Goal: Task Accomplishment & Management: Use online tool/utility

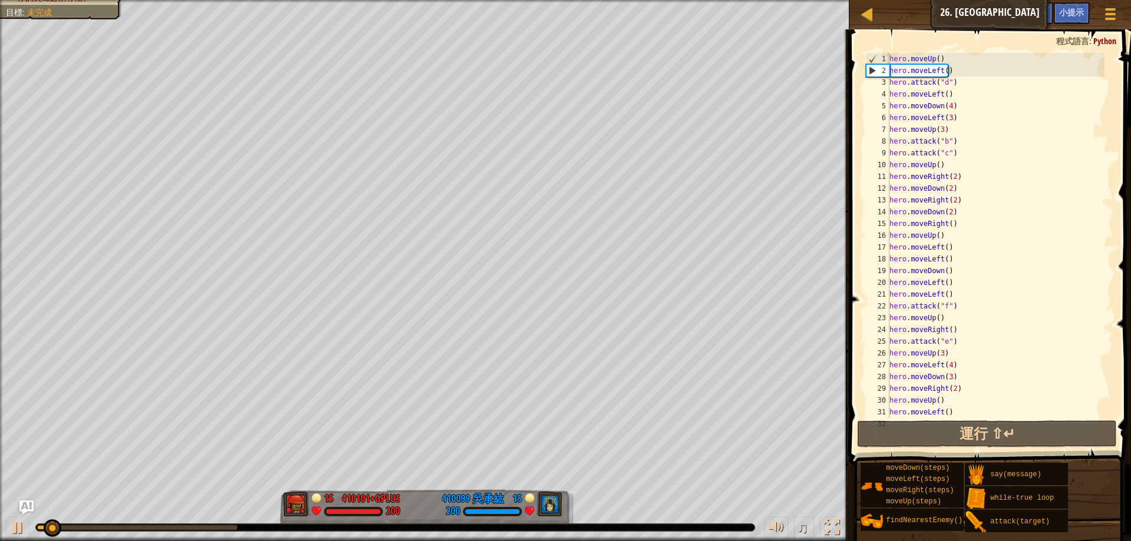
click at [1000, 402] on div "hero . moveUp ( ) hero . moveLeft ( ) hero . attack ( "d" ) hero . moveLeft ( )…" at bounding box center [995, 247] width 217 height 389
click at [1004, 433] on button "運行 ⇧↵" at bounding box center [987, 434] width 260 height 27
drag, startPoint x: 70, startPoint y: 531, endPoint x: 84, endPoint y: 530, distance: 14.1
click at [84, 530] on div at bounding box center [395, 527] width 719 height 7
drag, startPoint x: 68, startPoint y: 530, endPoint x: 0, endPoint y: 435, distance: 116.5
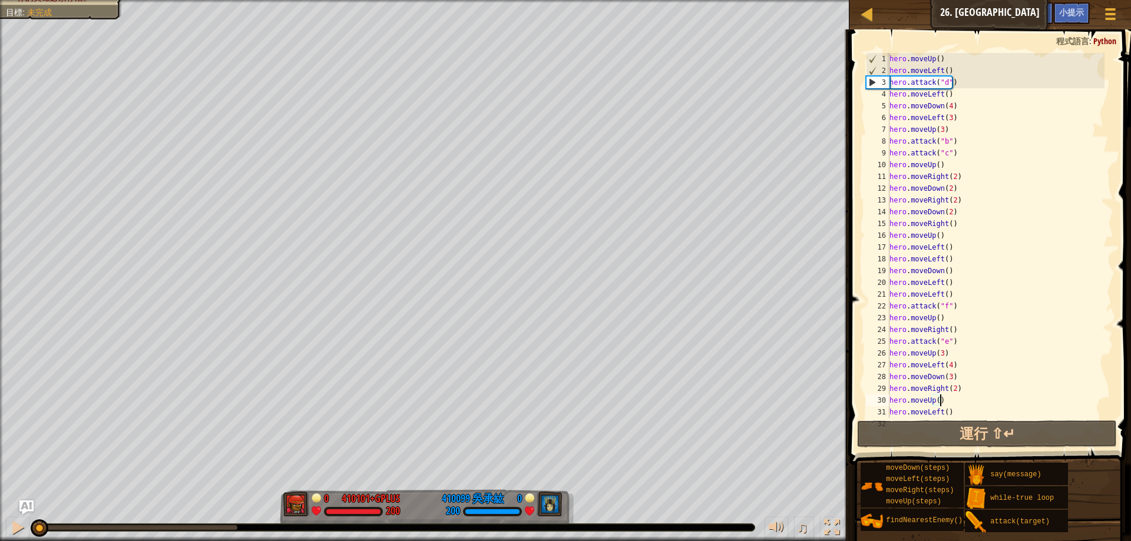
click at [0, 435] on div "在90秒內擊敗敵人 你的英雄必須存活。 目標 : 未完成 0 410101+gplus 200 0 410099 [PERSON_NAME] 200 ♫ He…" at bounding box center [565, 270] width 1131 height 541
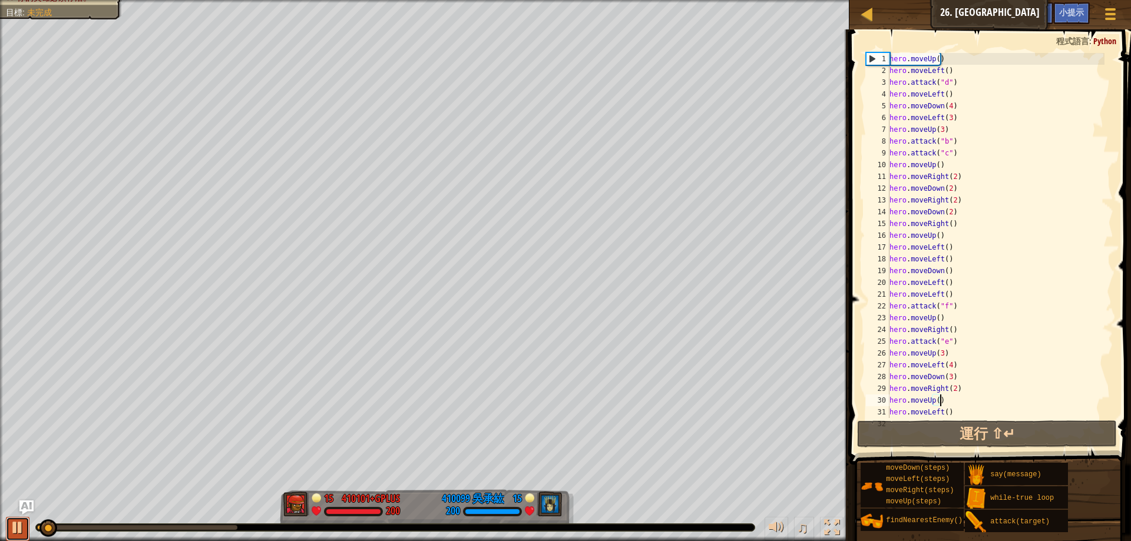
click at [22, 526] on div at bounding box center [17, 527] width 15 height 15
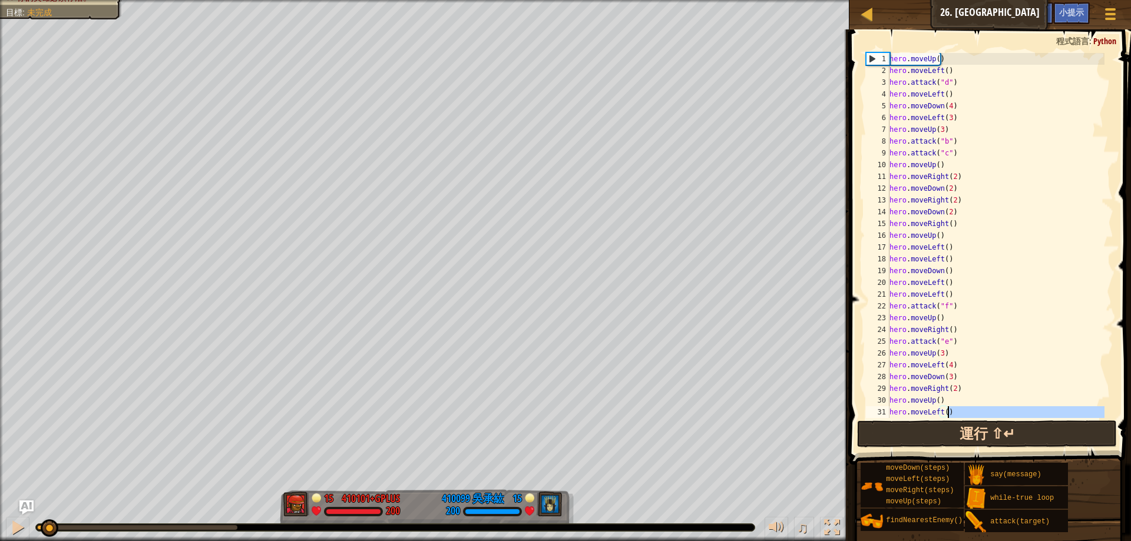
scroll to position [82, 0]
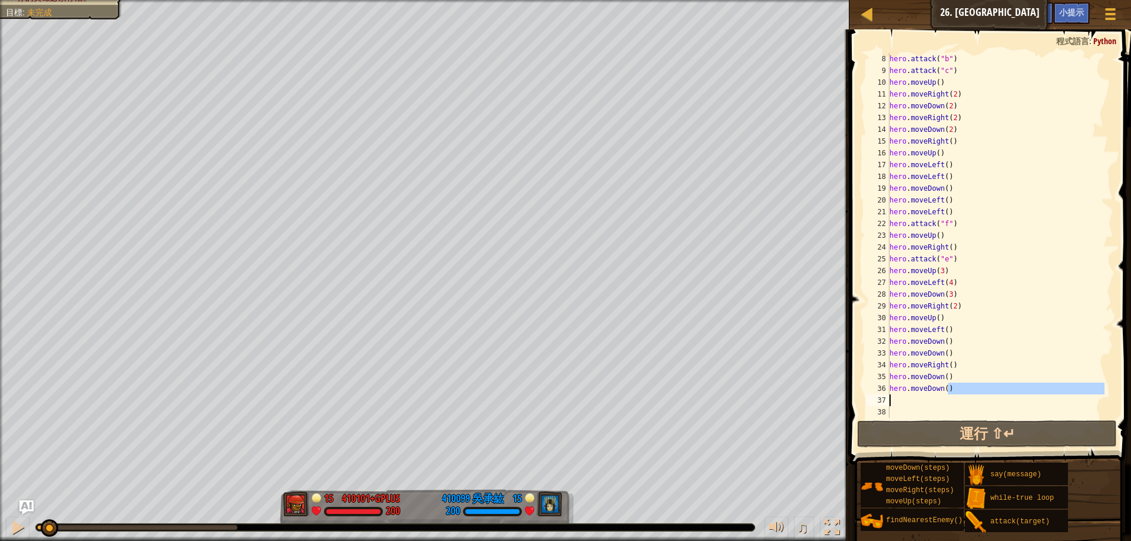
drag, startPoint x: 947, startPoint y: 388, endPoint x: 894, endPoint y: 395, distance: 53.4
click at [894, 395] on div "hero . attack ( "b" ) hero . attack ( "c" ) hero . moveUp ( ) hero . moveRight …" at bounding box center [995, 247] width 217 height 389
type textarea "hero.moveDown()"
click at [869, 15] on div at bounding box center [866, 13] width 15 height 15
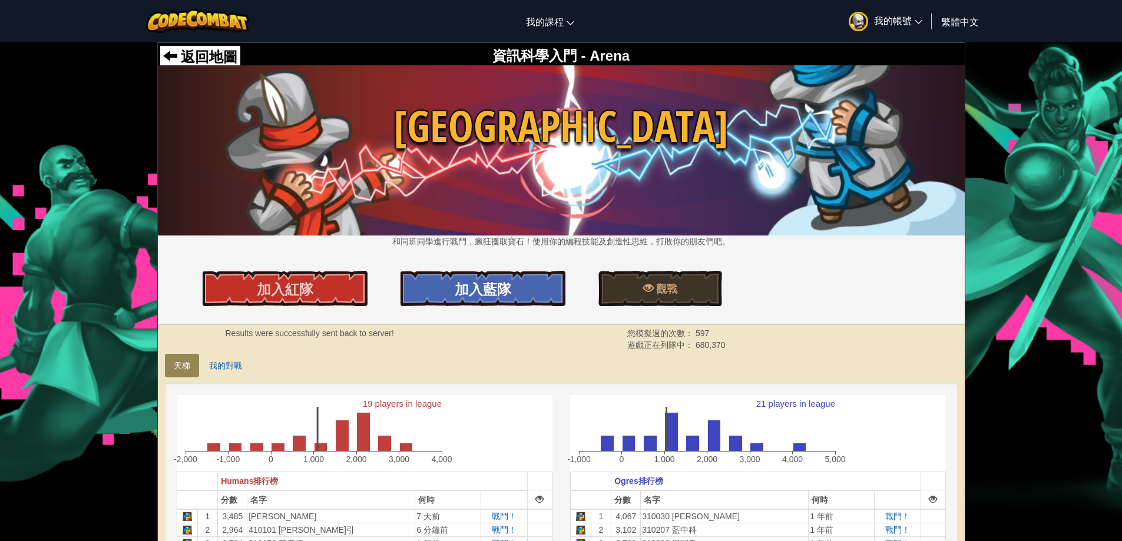
click at [495, 286] on span "加入藍隊" at bounding box center [483, 289] width 57 height 19
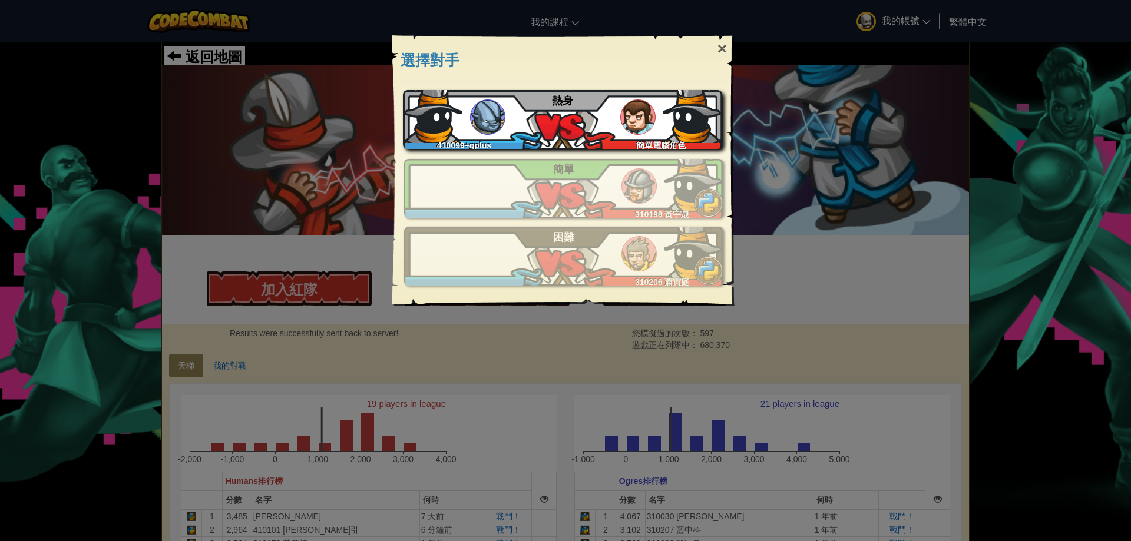
click at [615, 128] on div "410099+gplus 簡單電腦角色 熱身" at bounding box center [562, 119] width 319 height 59
